Goal: Task Accomplishment & Management: Use online tool/utility

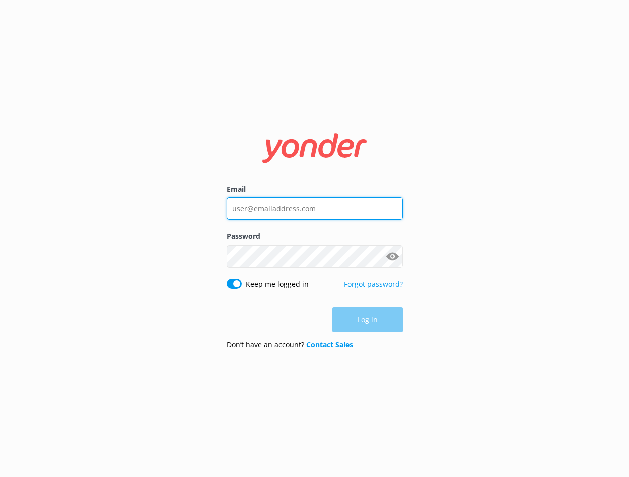
type input "[EMAIL_ADDRESS][DOMAIN_NAME]"
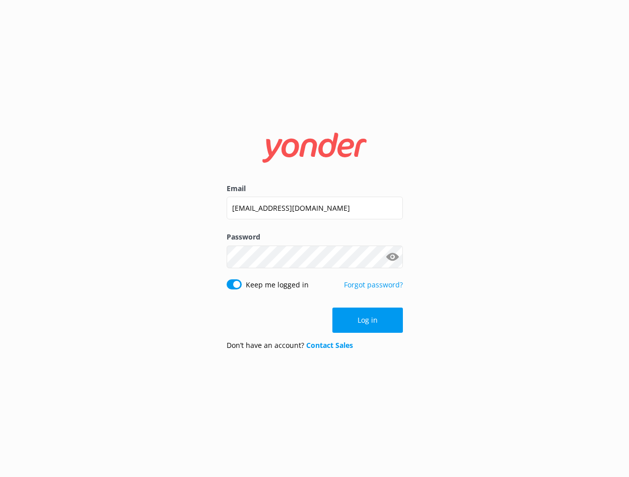
click at [361, 316] on div "Log in" at bounding box center [315, 319] width 176 height 25
click at [374, 317] on button "Log in" at bounding box center [368, 319] width 71 height 25
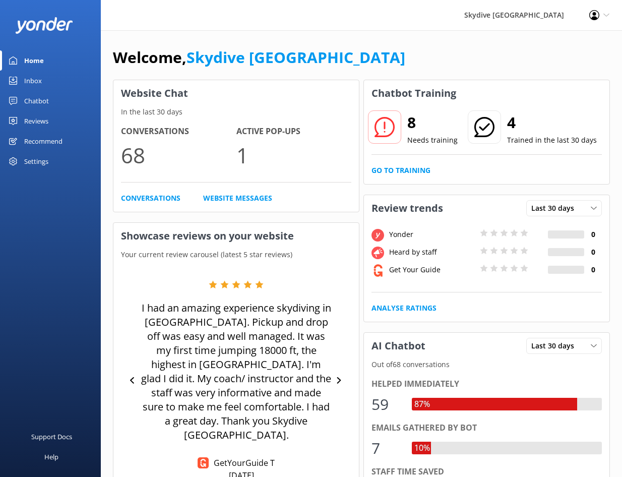
click at [38, 98] on div "Chatbot" at bounding box center [36, 101] width 25 height 20
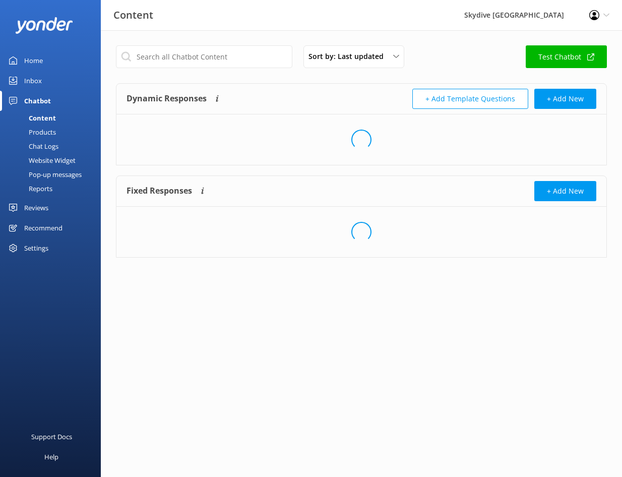
click at [37, 85] on div "Inbox" at bounding box center [33, 81] width 18 height 20
